Goal: Entertainment & Leisure: Consume media (video, audio)

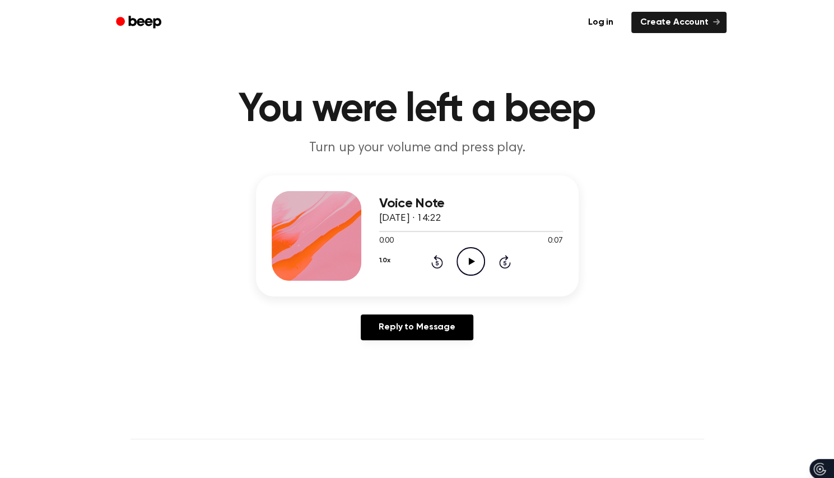
click at [470, 270] on icon "Play Audio" at bounding box center [470, 261] width 29 height 29
click at [466, 266] on icon "Play Audio" at bounding box center [470, 261] width 29 height 29
click at [475, 248] on icon "Play Audio" at bounding box center [470, 261] width 29 height 29
click at [469, 267] on icon "Play Audio" at bounding box center [470, 261] width 29 height 29
click at [473, 255] on icon "Play Audio" at bounding box center [470, 261] width 29 height 29
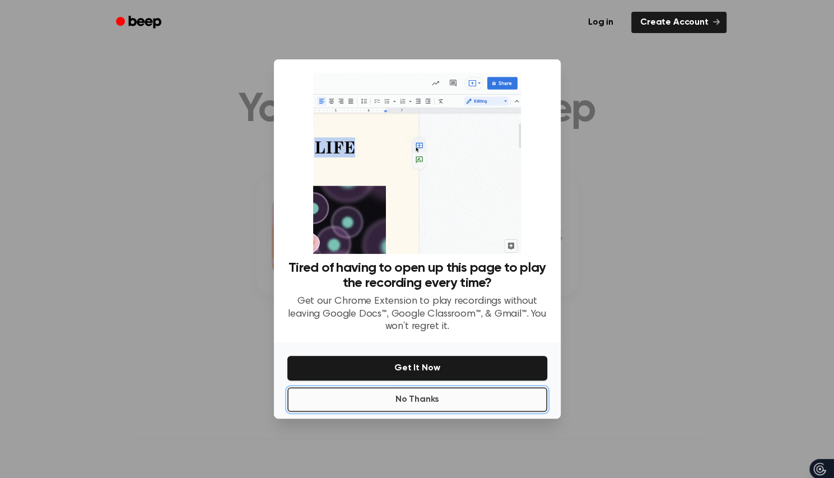
click at [498, 401] on button "No Thanks" at bounding box center [417, 399] width 260 height 25
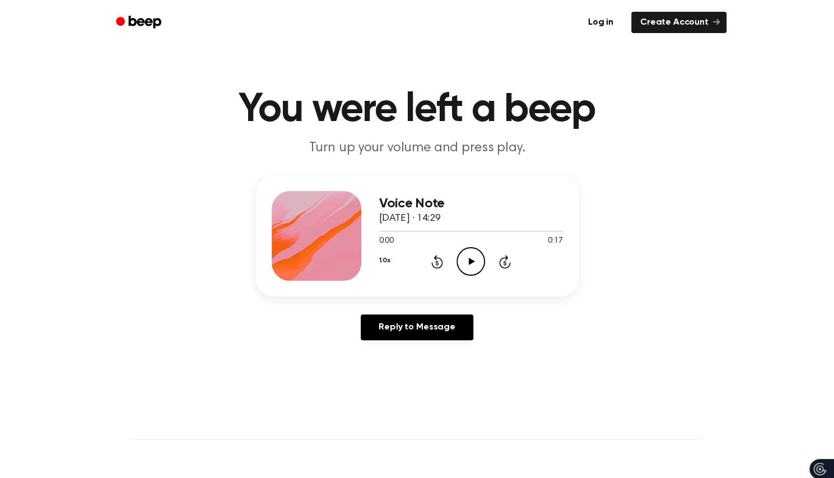
click at [461, 257] on icon "Play Audio" at bounding box center [470, 261] width 29 height 29
click at [470, 267] on icon "Play Audio" at bounding box center [470, 261] width 29 height 29
click at [469, 258] on icon at bounding box center [472, 261] width 6 height 7
